Goal: Task Accomplishment & Management: Complete application form

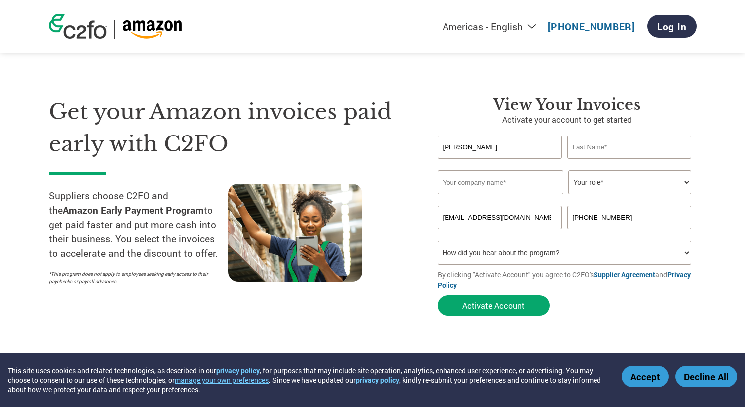
type input "[PERSON_NAME]"
type input "Innovative Data Processing Solutions LLC"
click at [598, 178] on select "Your role* CFO Controller Credit Manager Finance Director Treasurer CEO Preside…" at bounding box center [629, 183] width 123 height 24
select select "FINANCE_DIRECTOR"
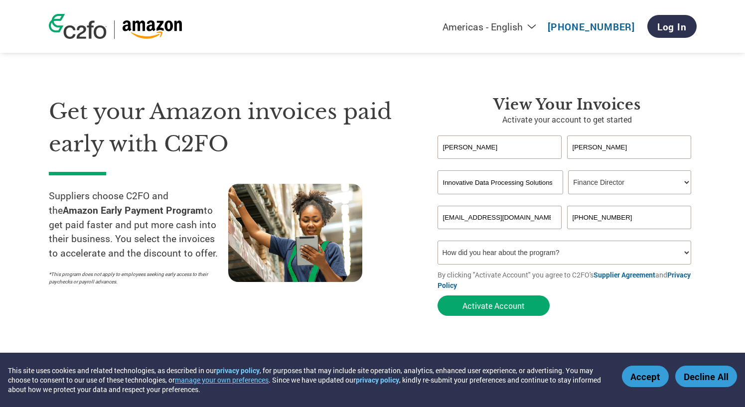
click at [568, 171] on select "Your role* CFO Controller Credit Manager Finance Director Treasurer CEO Preside…" at bounding box center [629, 183] width 123 height 24
click at [473, 257] on select "How did you hear about the program? Received a letter Email Social Media Online…" at bounding box center [565, 253] width 254 height 24
click at [438, 241] on select "How did you hear about the program? Received a letter Email Social Media Online…" at bounding box center [565, 253] width 254 height 24
click at [507, 305] on button "Activate Account" at bounding box center [494, 306] width 112 height 20
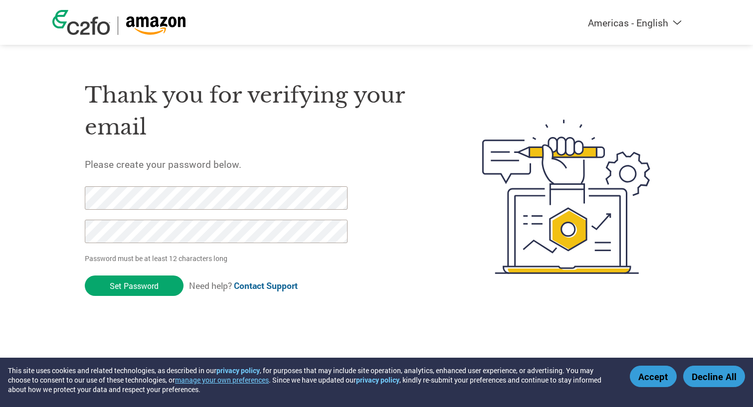
click input "Set Password" at bounding box center [134, 286] width 99 height 20
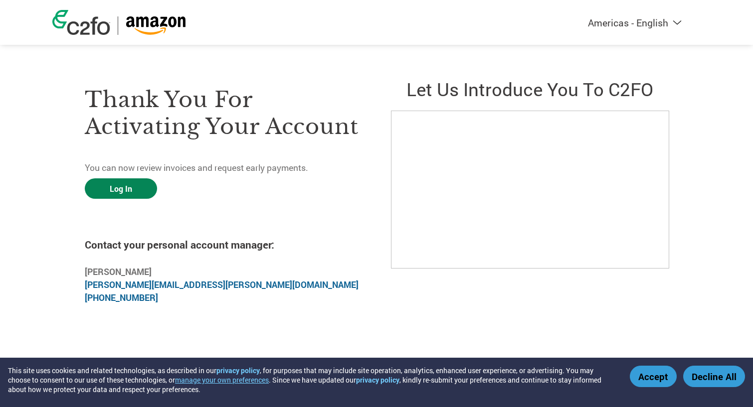
click at [112, 196] on link "Log In" at bounding box center [121, 188] width 72 height 20
